Goal: Information Seeking & Learning: Learn about a topic

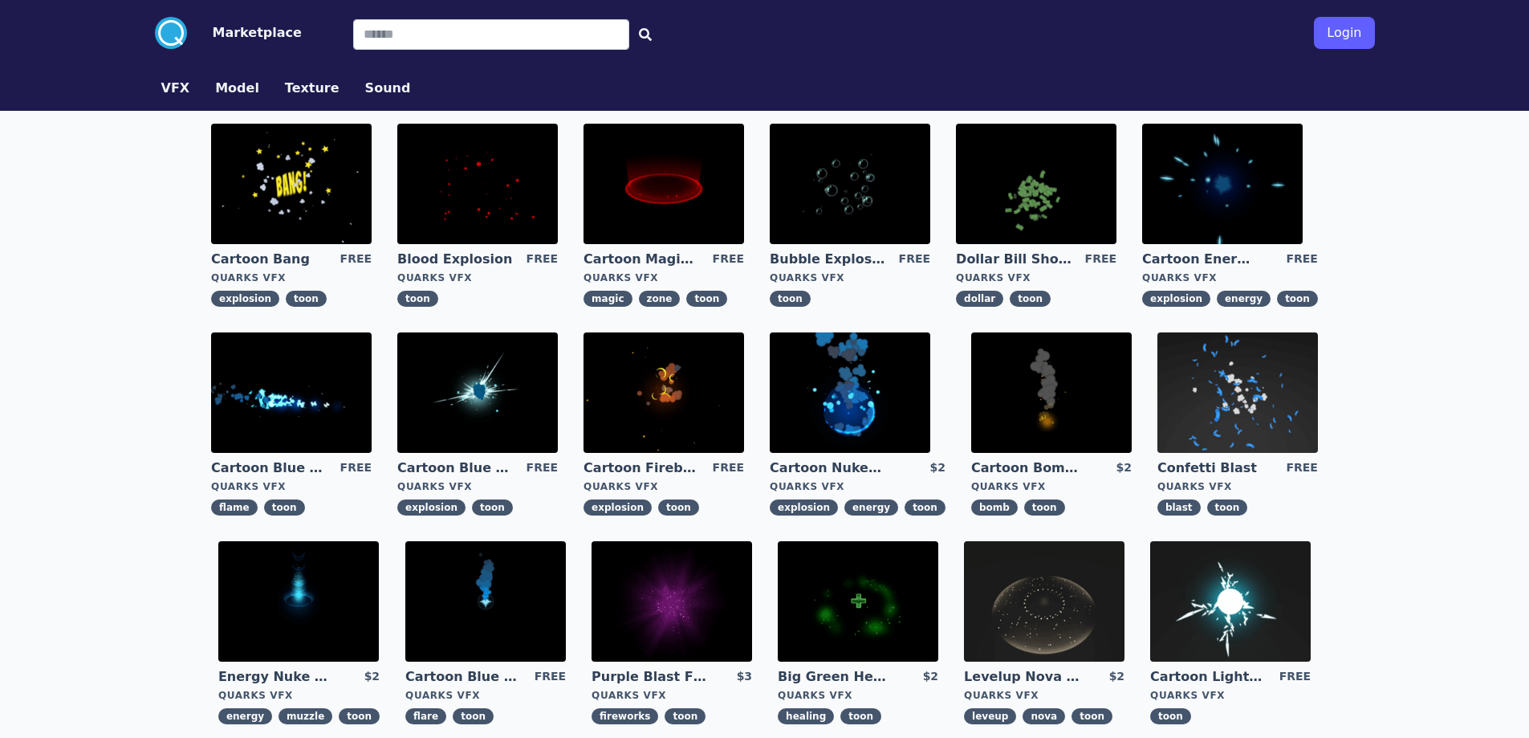
click at [259, 170] on img at bounding box center [291, 184] width 161 height 120
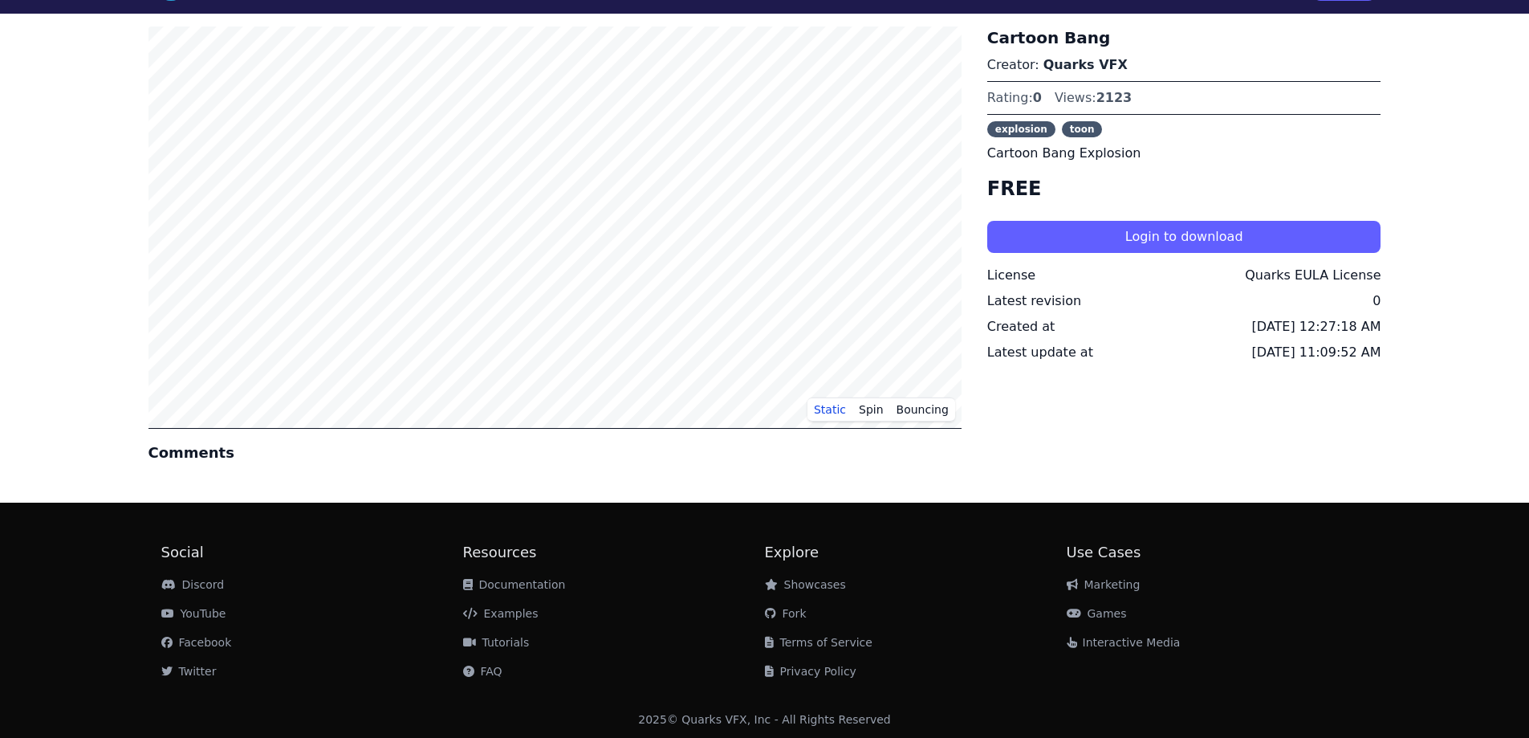
scroll to position [47, 0]
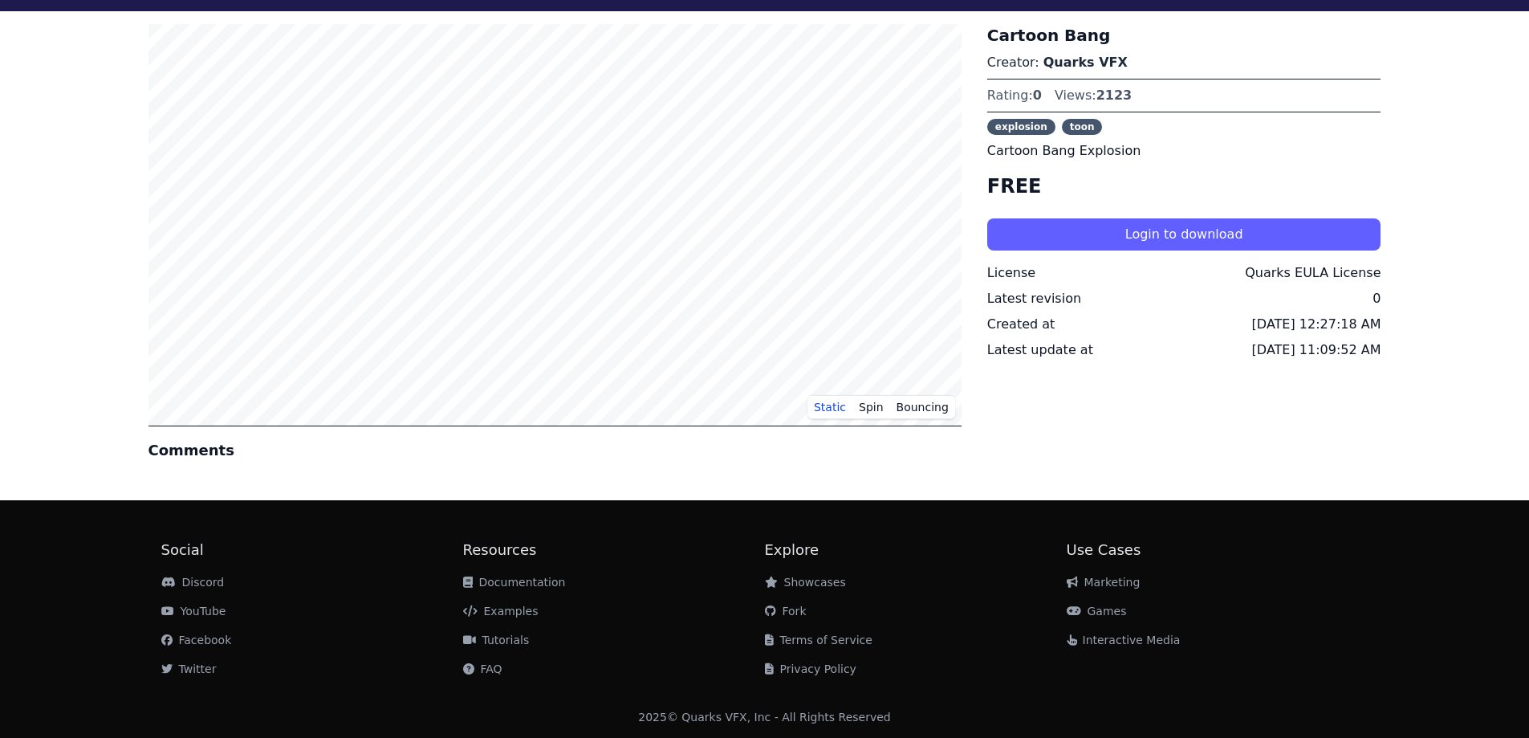
click at [496, 637] on link "Tutorials" at bounding box center [496, 639] width 67 height 13
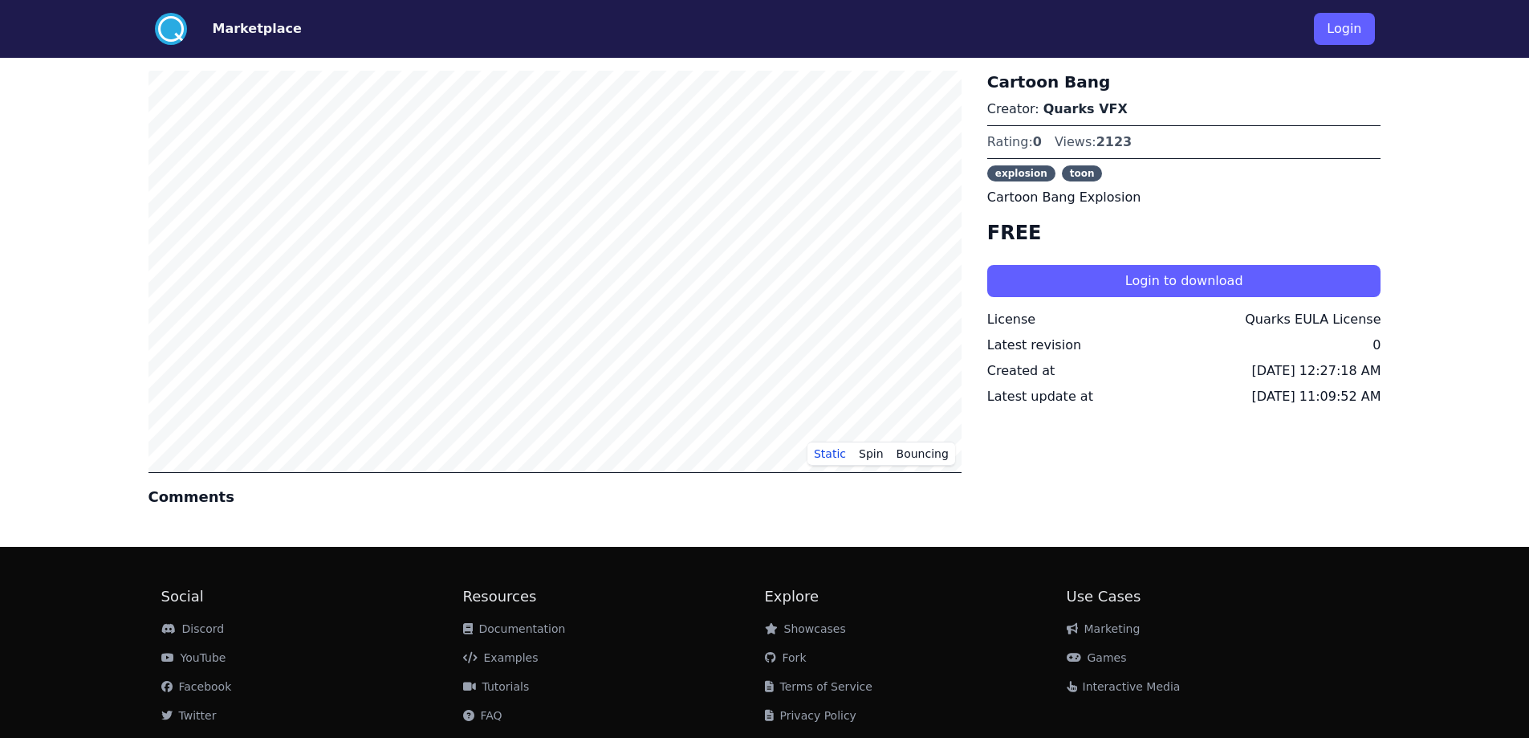
click at [502, 651] on link "Examples" at bounding box center [500, 657] width 75 height 13
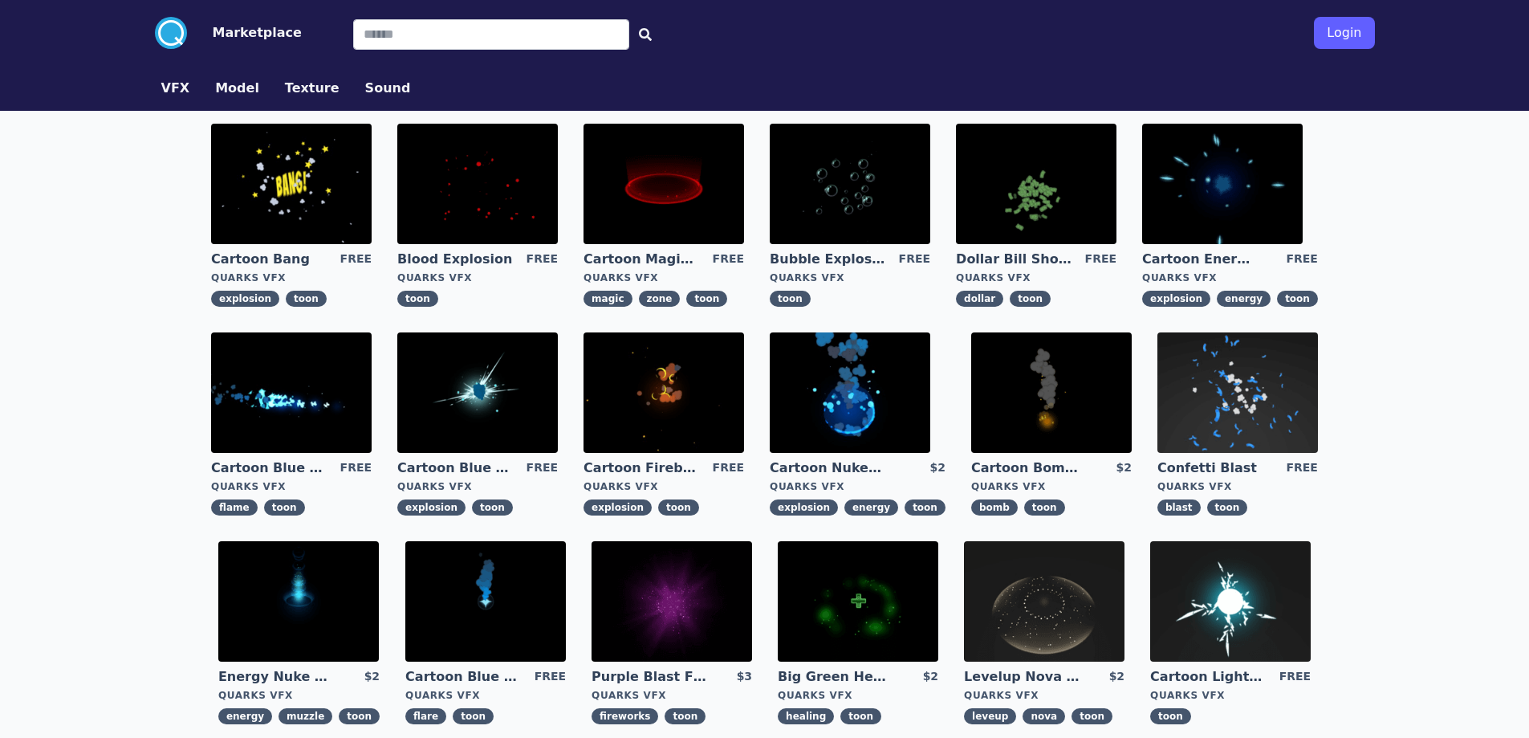
click at [472, 196] on img at bounding box center [477, 184] width 161 height 120
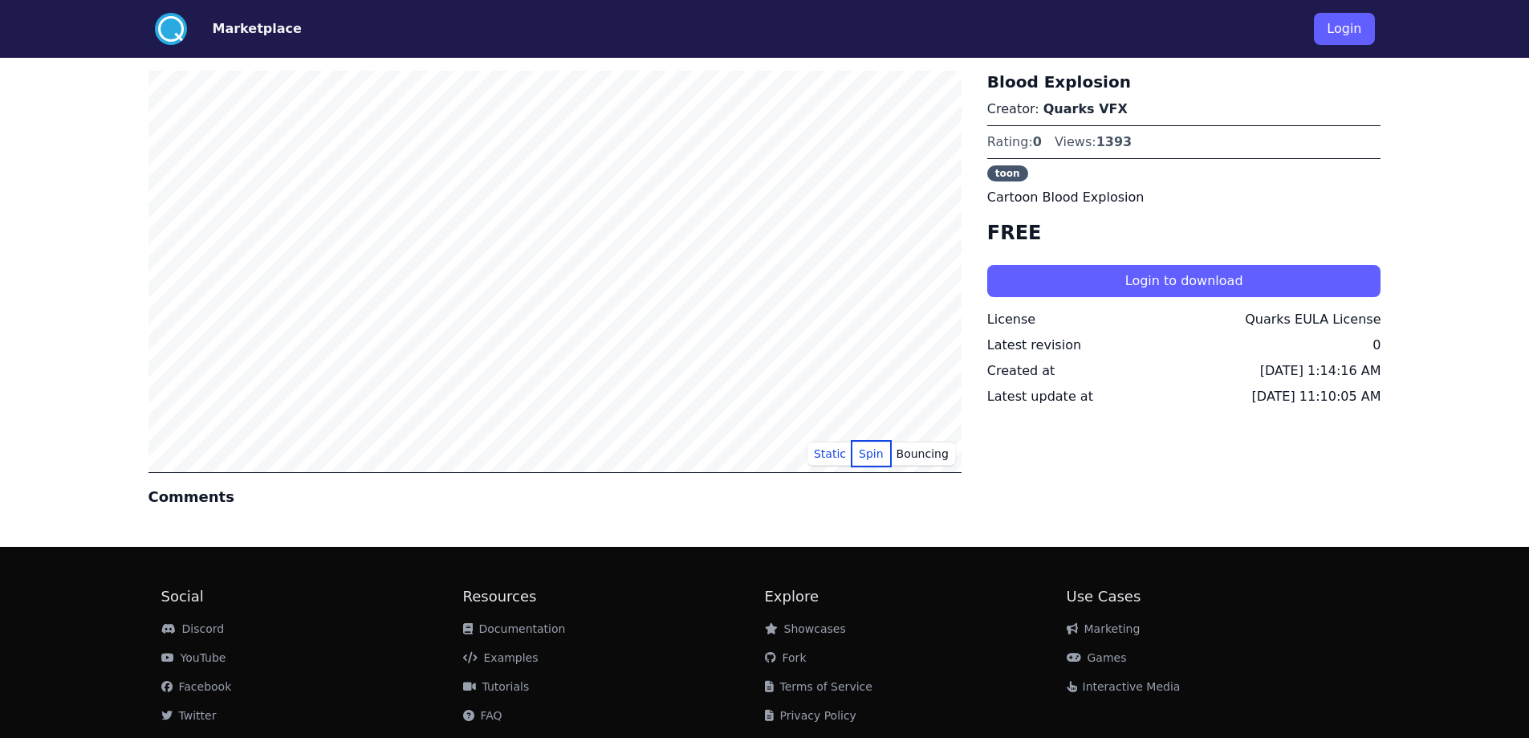
click at [882, 449] on button "Spin" at bounding box center [871, 453] width 38 height 24
click at [919, 450] on button "Bouncing" at bounding box center [922, 453] width 65 height 24
click at [518, 629] on link "Documentation" at bounding box center [514, 628] width 103 height 13
